Goal: Task Accomplishment & Management: Complete application form

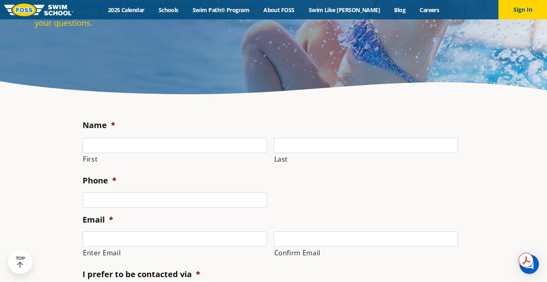
scroll to position [114, 0]
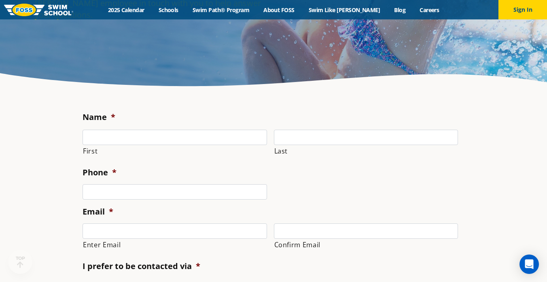
scroll to position [112, 0]
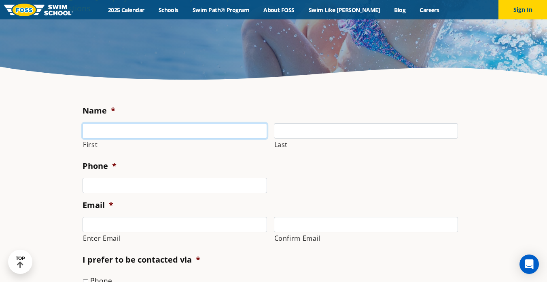
click at [108, 130] on input "First" at bounding box center [175, 130] width 184 height 15
type input "Victoria"
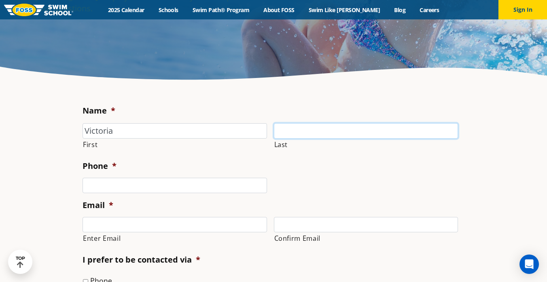
type input "[PERSON_NAME]"
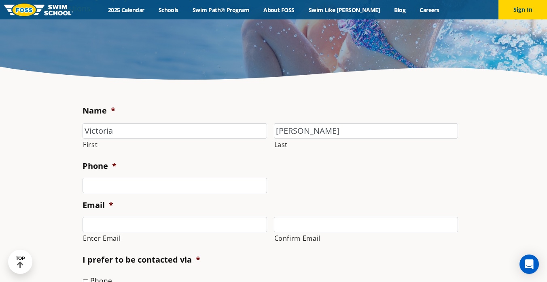
type input "6126700099"
type input "[EMAIL_ADDRESS][DOMAIN_NAME]"
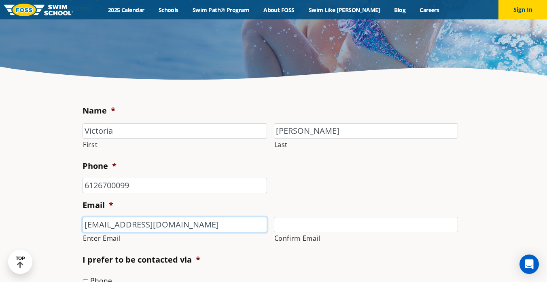
type input "[EMAIL_ADDRESS][DOMAIN_NAME]"
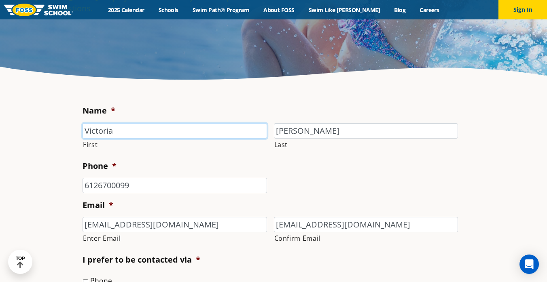
type input "[PHONE_NUMBER]"
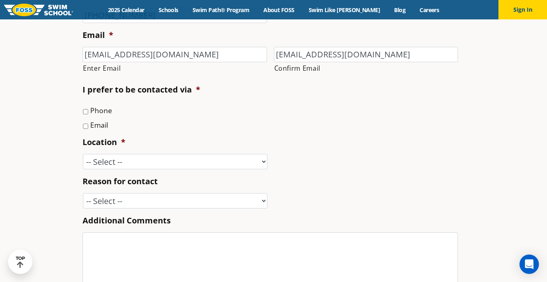
scroll to position [292, 0]
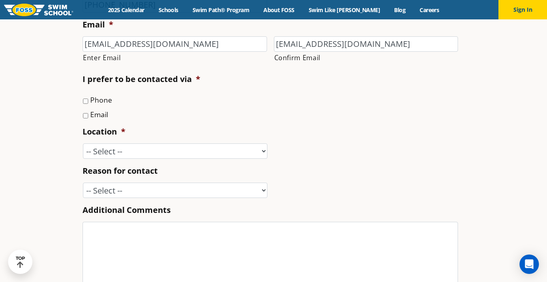
click at [84, 104] on input "Phone" at bounding box center [85, 101] width 5 height 5
checkbox input "true"
click at [84, 119] on input "Email" at bounding box center [85, 115] width 5 height 5
checkbox input "true"
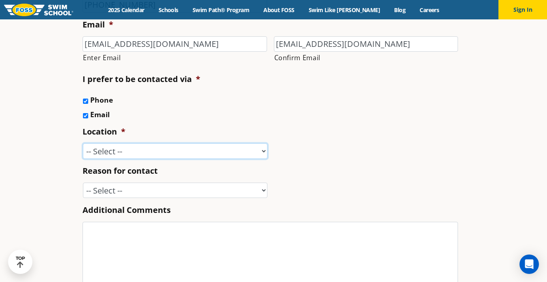
click at [112, 159] on select "-- Select -- [GEOGRAPHIC_DATA], [GEOGRAPHIC_DATA] [GEOGRAPHIC_DATA] [GEOGRAPHIC…" at bounding box center [175, 151] width 184 height 15
select select "VAD"
click at [83, 159] on select "-- Select -- [GEOGRAPHIC_DATA], [GEOGRAPHIC_DATA] [GEOGRAPHIC_DATA] [GEOGRAPHIC…" at bounding box center [175, 151] width 184 height 15
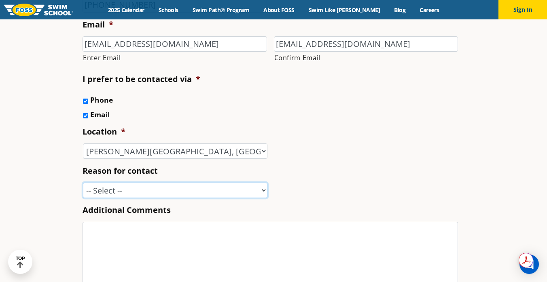
click at [105, 198] on select "-- Select -- Enrollment issue Program question What level is best for my child?…" at bounding box center [175, 190] width 184 height 15
select select "Speak with a manager"
click at [83, 198] on select "-- Select -- Enrollment issue Program question What level is best for my child?…" at bounding box center [175, 190] width 184 height 15
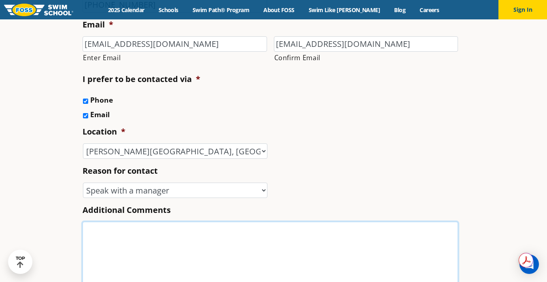
click at [106, 265] on textarea "Additional Comments" at bounding box center [270, 254] width 375 height 65
paste textarea "To Whom It May Concern, I am writing to request a refund for my daughter, [PERS…"
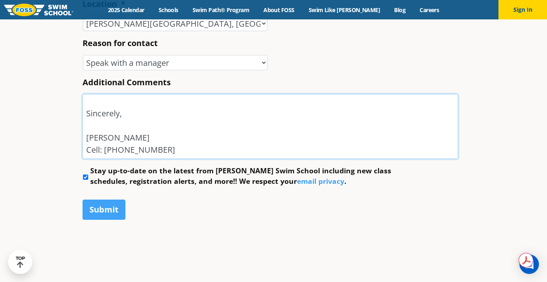
scroll to position [430, 0]
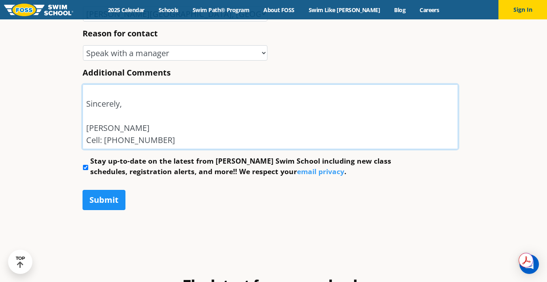
type textarea "To Whom It May Concern, I am writing to request a refund for my daughter, [PERS…"
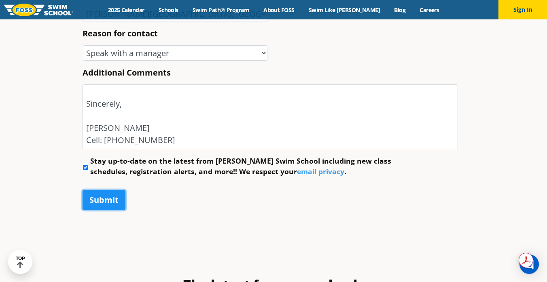
click at [97, 210] on input "Submit" at bounding box center [104, 200] width 43 height 20
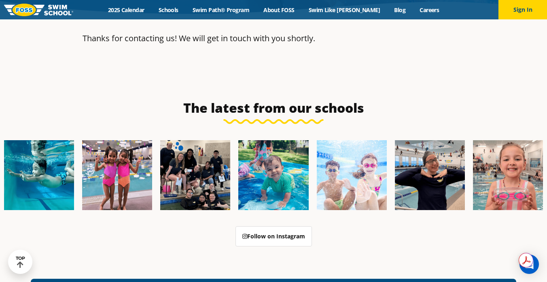
scroll to position [169, 0]
